Goal: Information Seeking & Learning: Learn about a topic

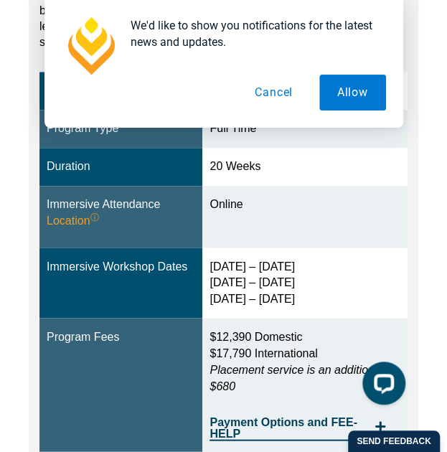
scroll to position [409, 0]
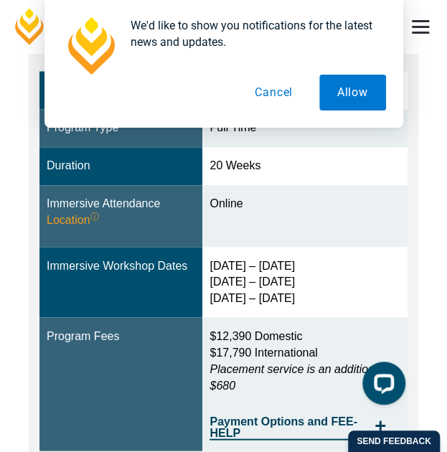
click at [265, 74] on div at bounding box center [224, 45] width 324 height 57
click at [275, 103] on button "Cancel" at bounding box center [274, 93] width 74 height 36
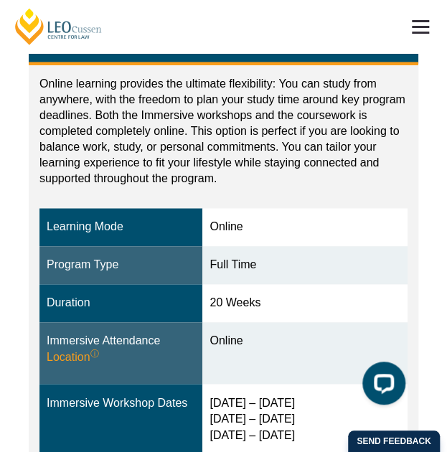
scroll to position [214, 0]
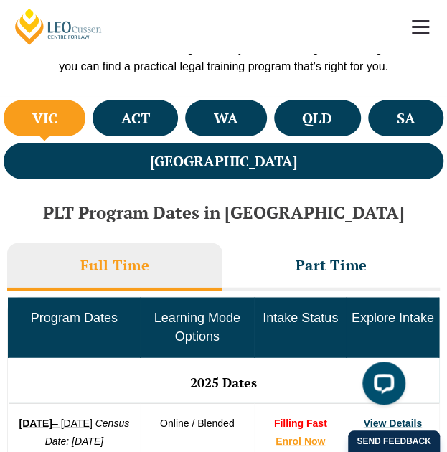
click at [157, 107] on li "ACT" at bounding box center [135, 118] width 85 height 36
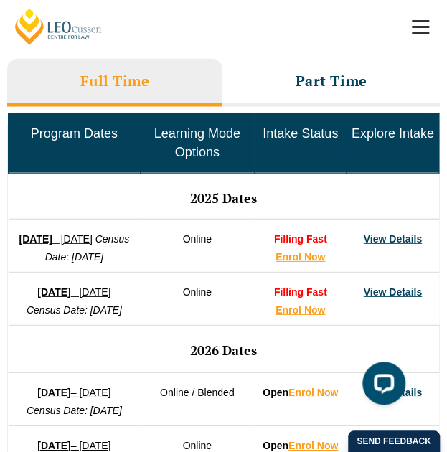
scroll to position [849, 0]
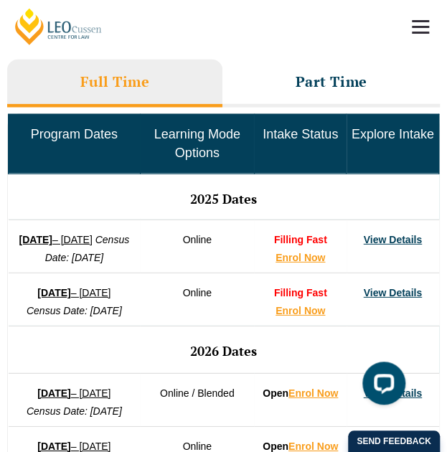
click at [304, 77] on h3 "Part Time" at bounding box center [331, 81] width 72 height 19
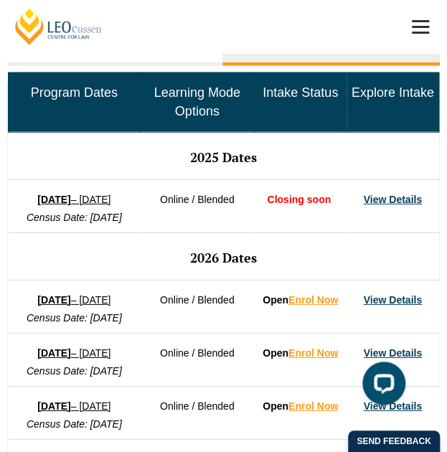
scroll to position [816, 0]
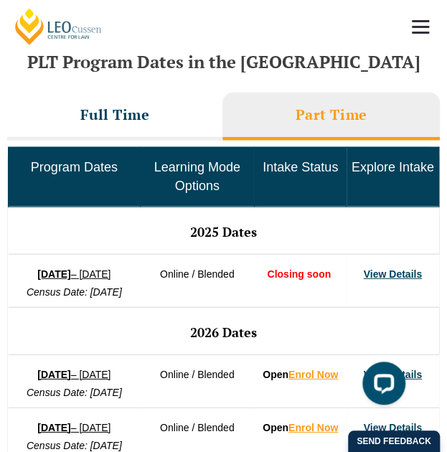
click at [143, 128] on li "Full Time" at bounding box center [114, 117] width 215 height 48
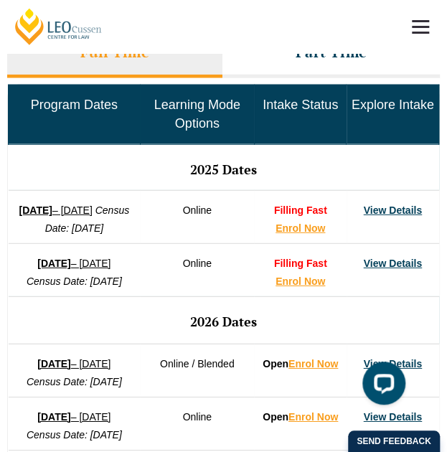
scroll to position [892, 0]
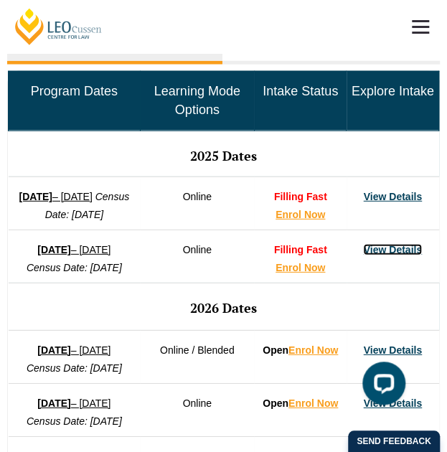
click at [384, 255] on link "View Details" at bounding box center [392, 249] width 58 height 11
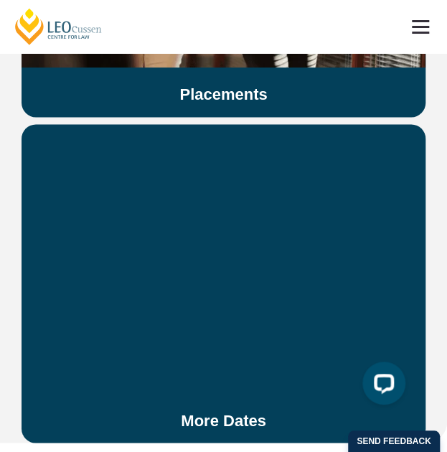
scroll to position [4487, 0]
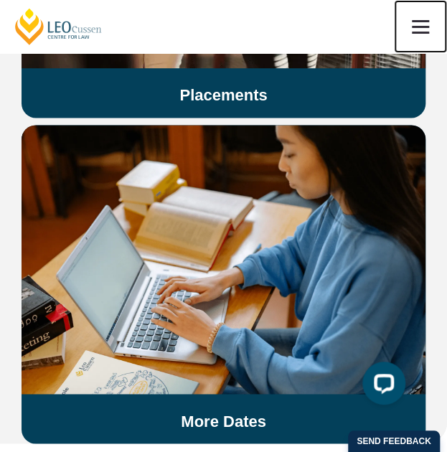
click at [407, 21] on link at bounding box center [420, 26] width 53 height 53
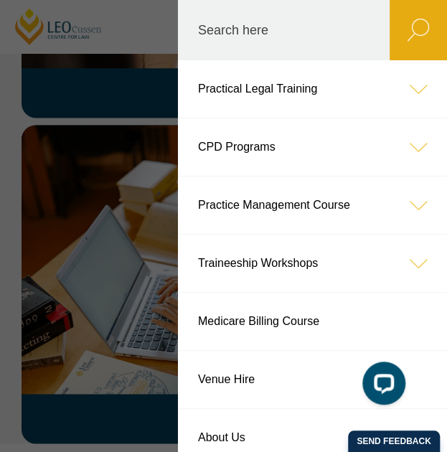
scroll to position [1, 0]
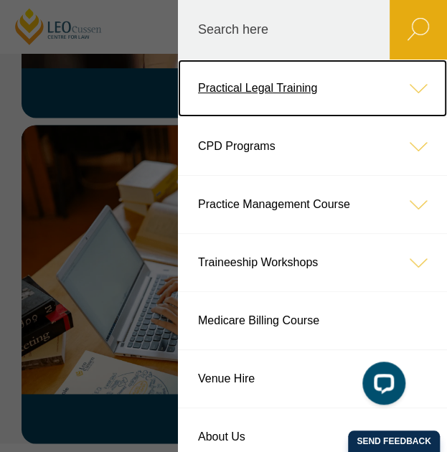
click at [418, 88] on icon at bounding box center [417, 88] width 57 height 57
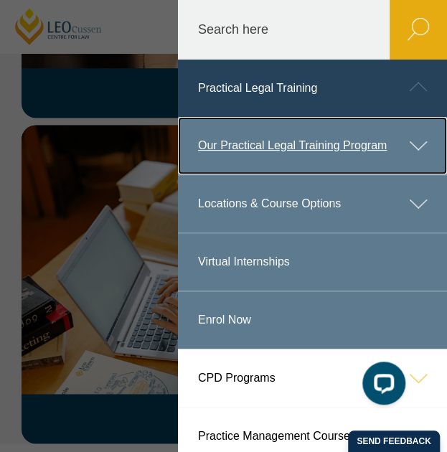
click at [407, 151] on icon at bounding box center [417, 145] width 57 height 57
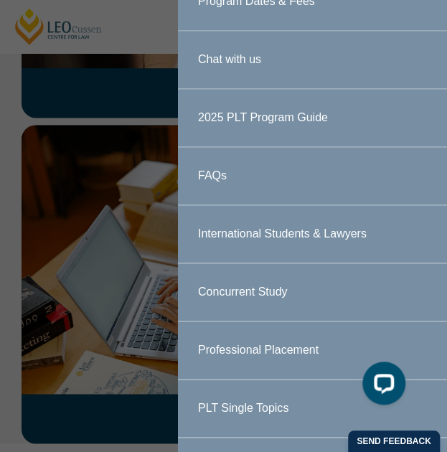
scroll to position [202, 0]
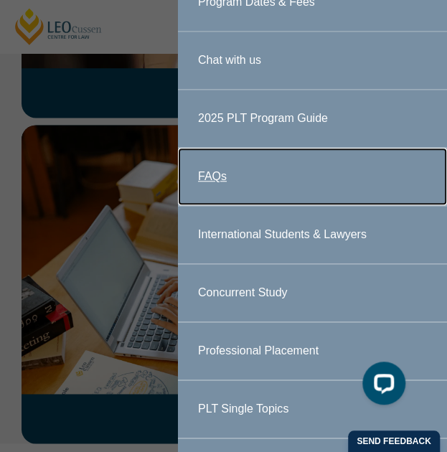
click at [274, 186] on link "FAQs" at bounding box center [312, 176] width 269 height 57
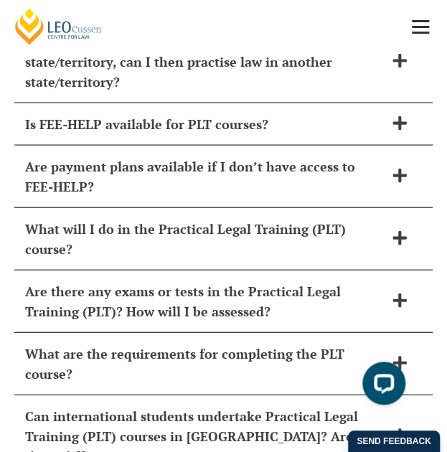
scroll to position [8694, 0]
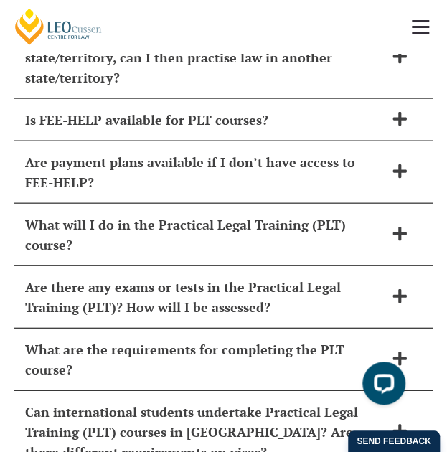
click at [211, 214] on span "What will I do in the Practical Legal Training (PLT) course?" at bounding box center [204, 234] width 359 height 40
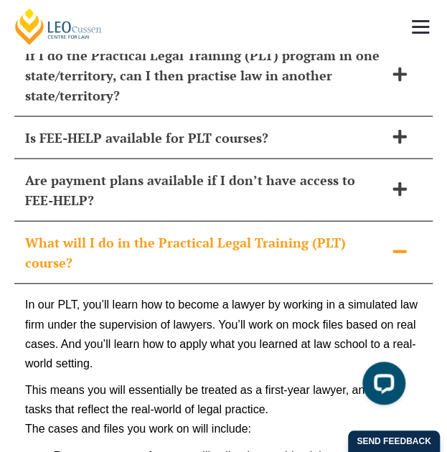
scroll to position [8674, 0]
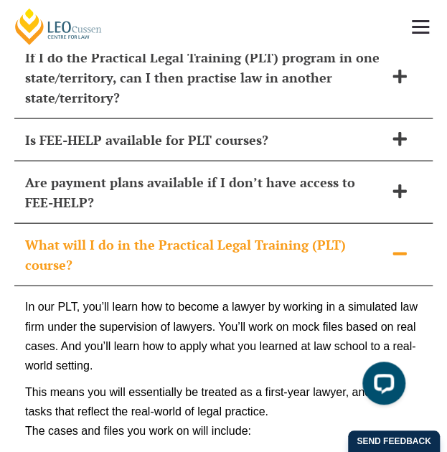
click at [209, 234] on span "What will I do in the Practical Legal Training (PLT) course?" at bounding box center [204, 254] width 359 height 40
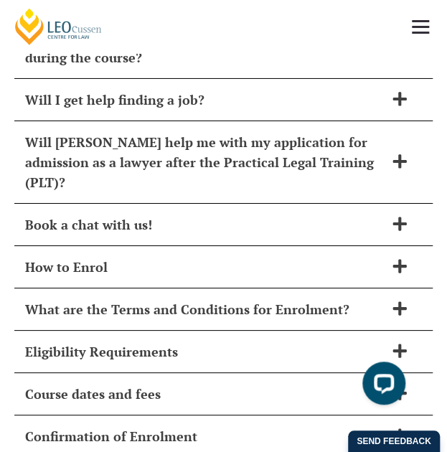
scroll to position [9238, 0]
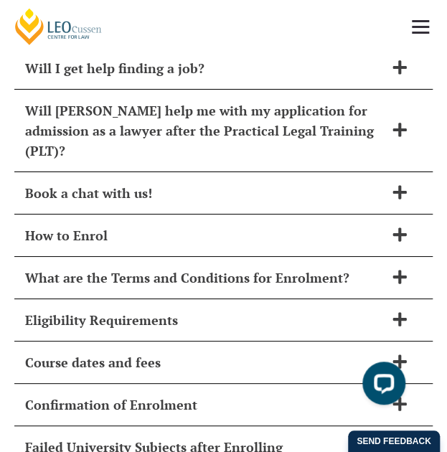
click at [181, 352] on span "Course dates and fees" at bounding box center [204, 362] width 359 height 20
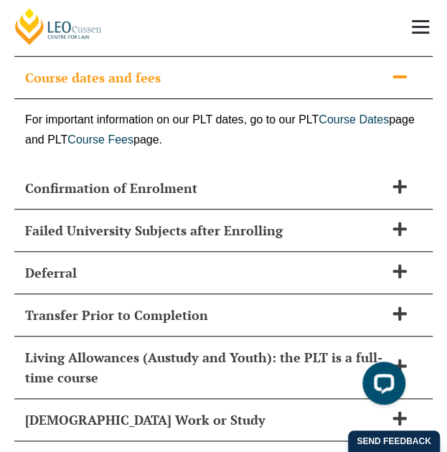
scroll to position [9522, 0]
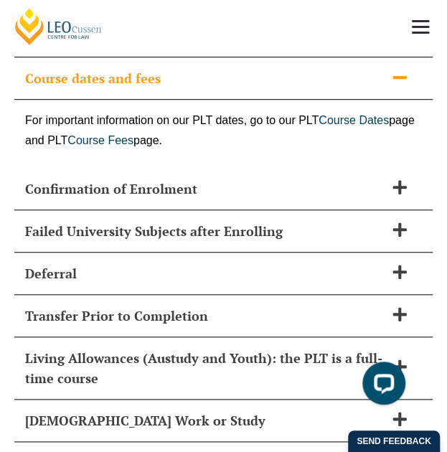
click at [179, 410] on span "Part-Time Work or Study" at bounding box center [204, 420] width 359 height 20
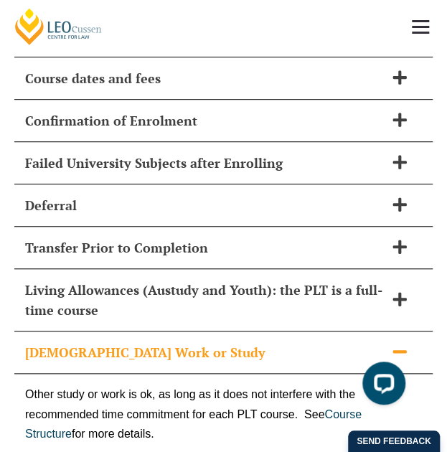
scroll to position [9498, 0]
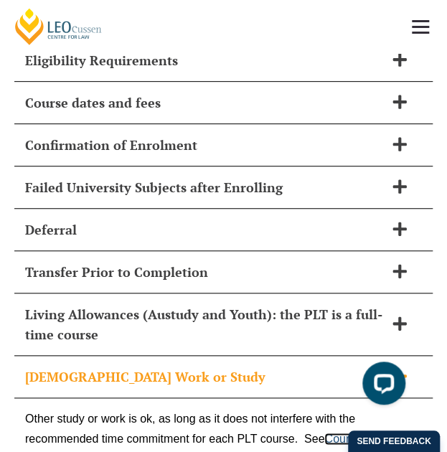
click at [340, 432] on link "Course Structure" at bounding box center [193, 448] width 336 height 32
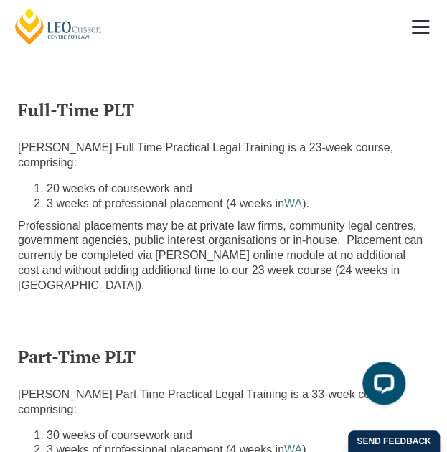
scroll to position [663, 0]
